Goal: Task Accomplishment & Management: Manage account settings

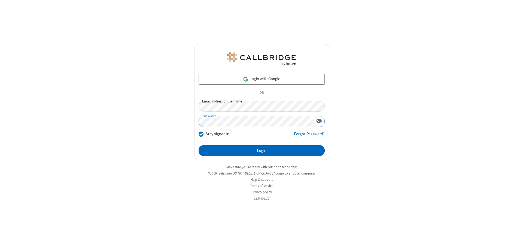
click at [261, 151] on button "Login" at bounding box center [262, 150] width 126 height 11
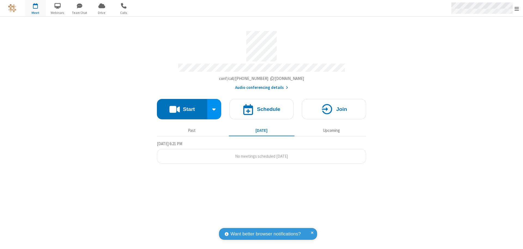
click at [517, 8] on span "Open menu" at bounding box center [516, 8] width 4 height 5
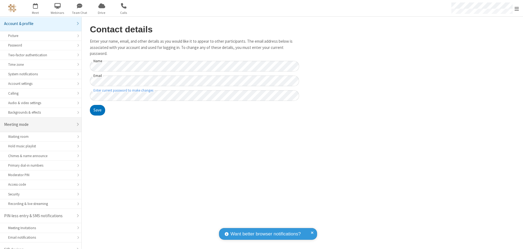
click at [39, 122] on div "Meeting mode" at bounding box center [38, 125] width 69 height 6
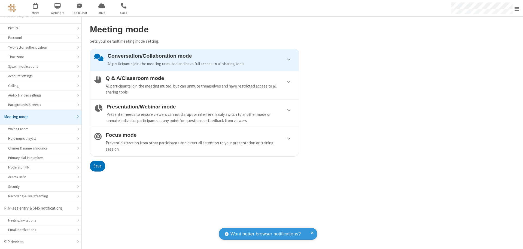
click at [194, 60] on div "Conversation/Collaboration mode All participants join the meeting unmuted and h…" at bounding box center [201, 60] width 187 height 14
click at [97, 166] on button "Save" at bounding box center [97, 166] width 15 height 11
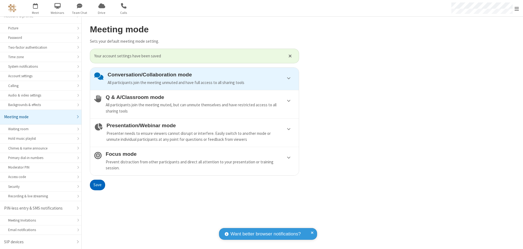
click at [517, 8] on span "Open menu" at bounding box center [516, 8] width 4 height 5
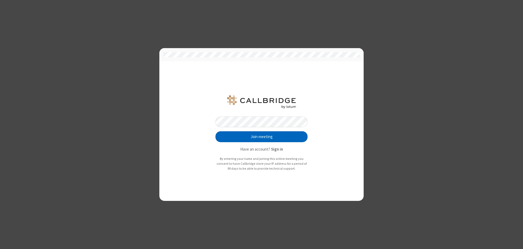
click at [261, 137] on button "Join meeting" at bounding box center [261, 137] width 92 height 11
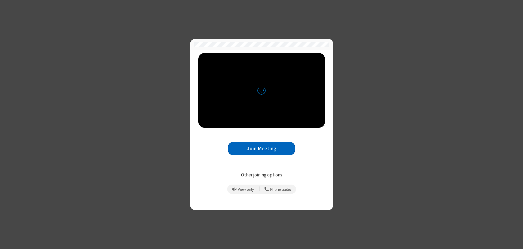
click at [261, 149] on button "Join Meeting" at bounding box center [261, 148] width 67 height 13
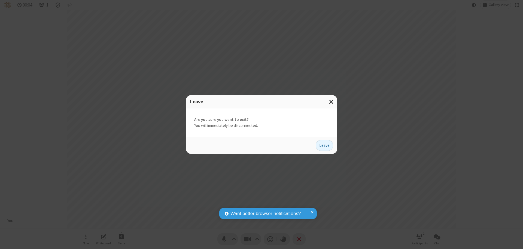
click at [324, 145] on button "Leave" at bounding box center [324, 145] width 17 height 11
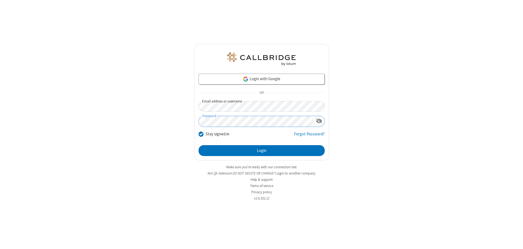
click at [261, 151] on button "Login" at bounding box center [262, 150] width 126 height 11
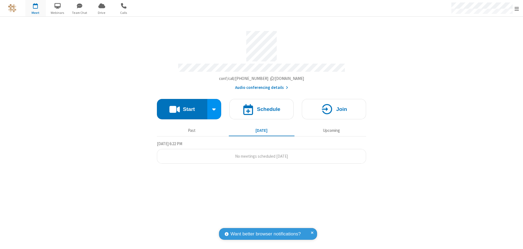
click at [517, 8] on span "Open menu" at bounding box center [516, 8] width 4 height 5
click at [485, 36] on div "Settings" at bounding box center [485, 36] width 76 height 15
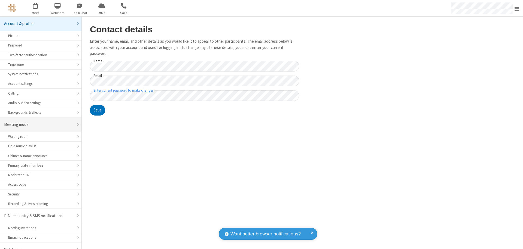
click at [39, 122] on div "Meeting mode" at bounding box center [38, 125] width 69 height 6
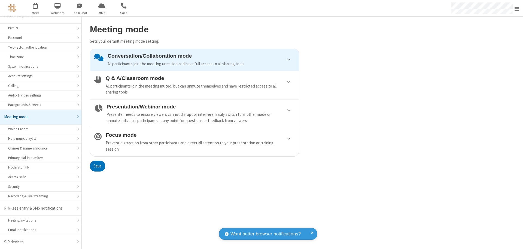
click at [194, 60] on div "Conversation/Collaboration mode All participants join the meeting unmuted and h…" at bounding box center [201, 60] width 187 height 14
click at [97, 166] on button "Save" at bounding box center [97, 166] width 15 height 11
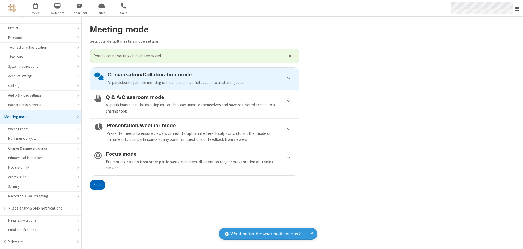
click at [517, 8] on span "Open menu" at bounding box center [516, 8] width 4 height 5
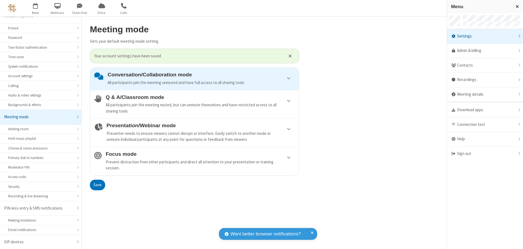
click at [485, 154] on div "Sign out" at bounding box center [485, 154] width 76 height 14
